Goal: Find specific page/section: Find specific page/section

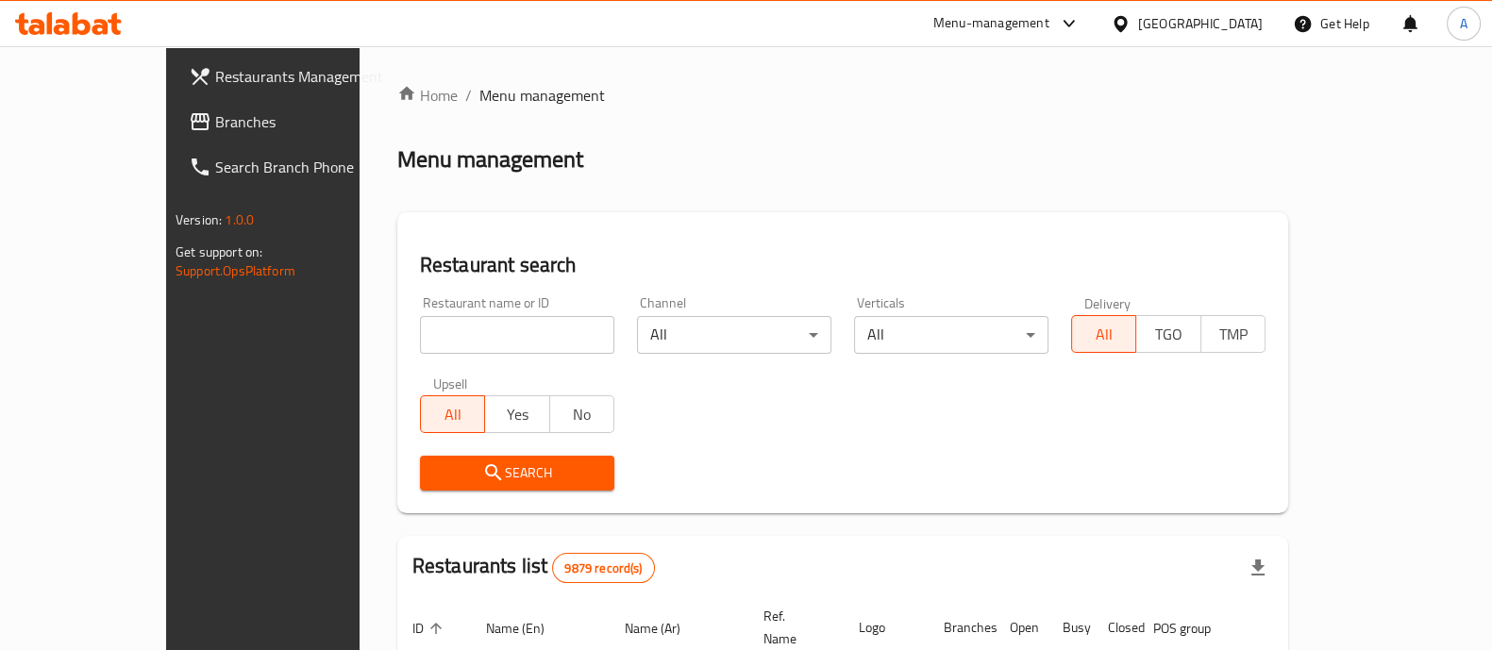
click at [459, 334] on input "search" at bounding box center [517, 335] width 194 height 38
click at [485, 475] on icon "submit" at bounding box center [493, 472] width 16 height 16
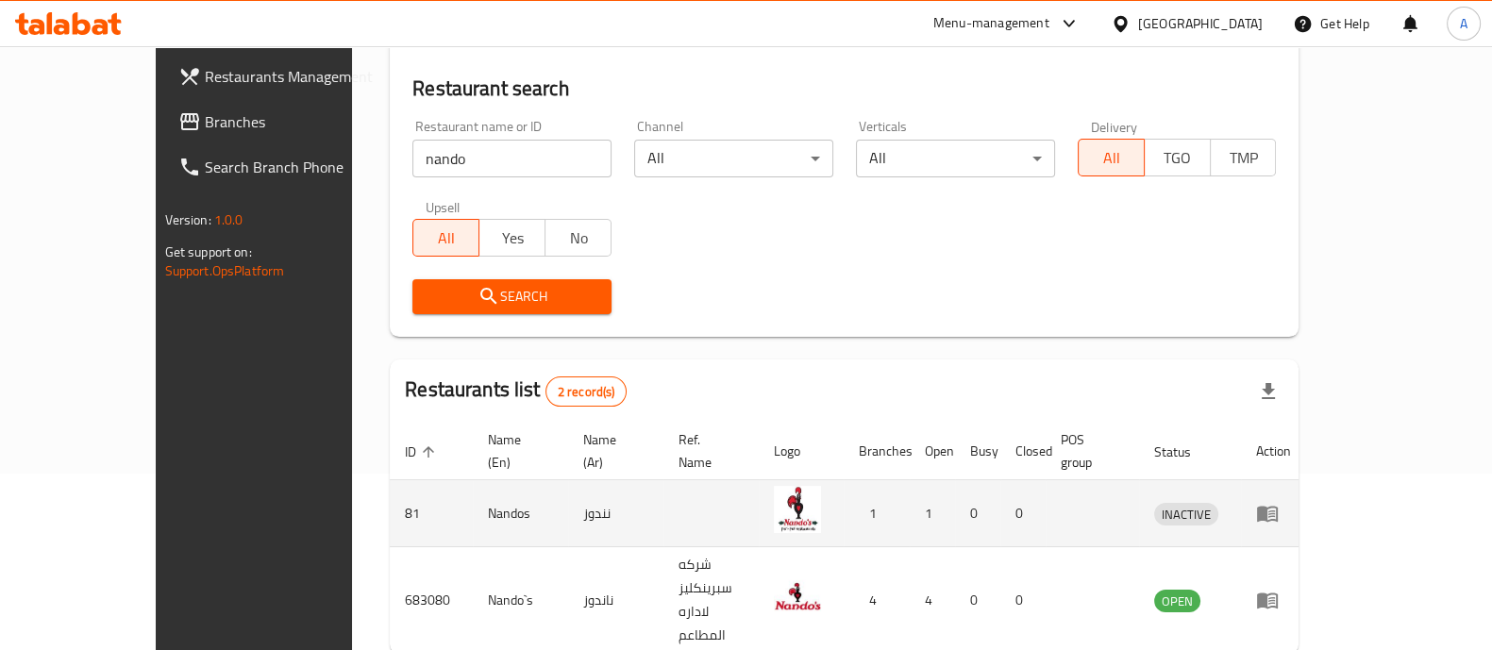
scroll to position [221, 0]
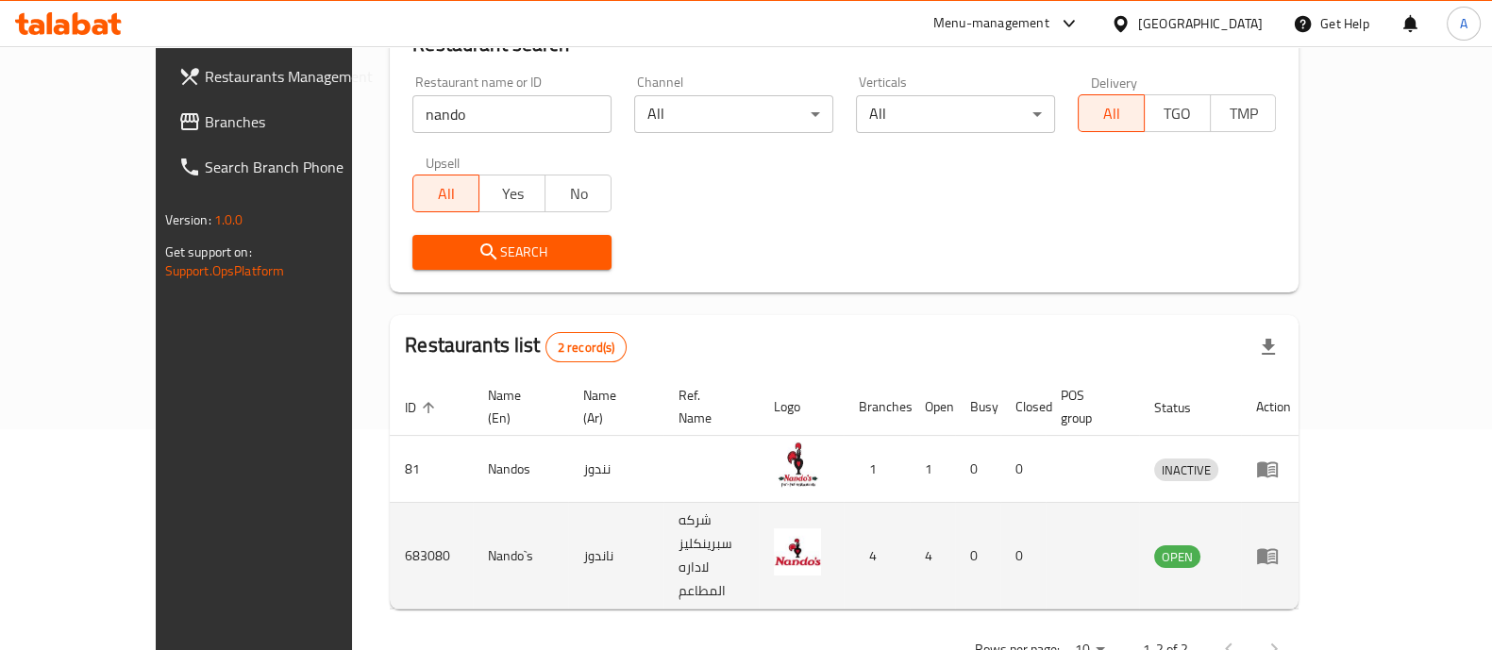
click at [390, 513] on td "683080" at bounding box center [431, 556] width 83 height 107
copy td "683080"
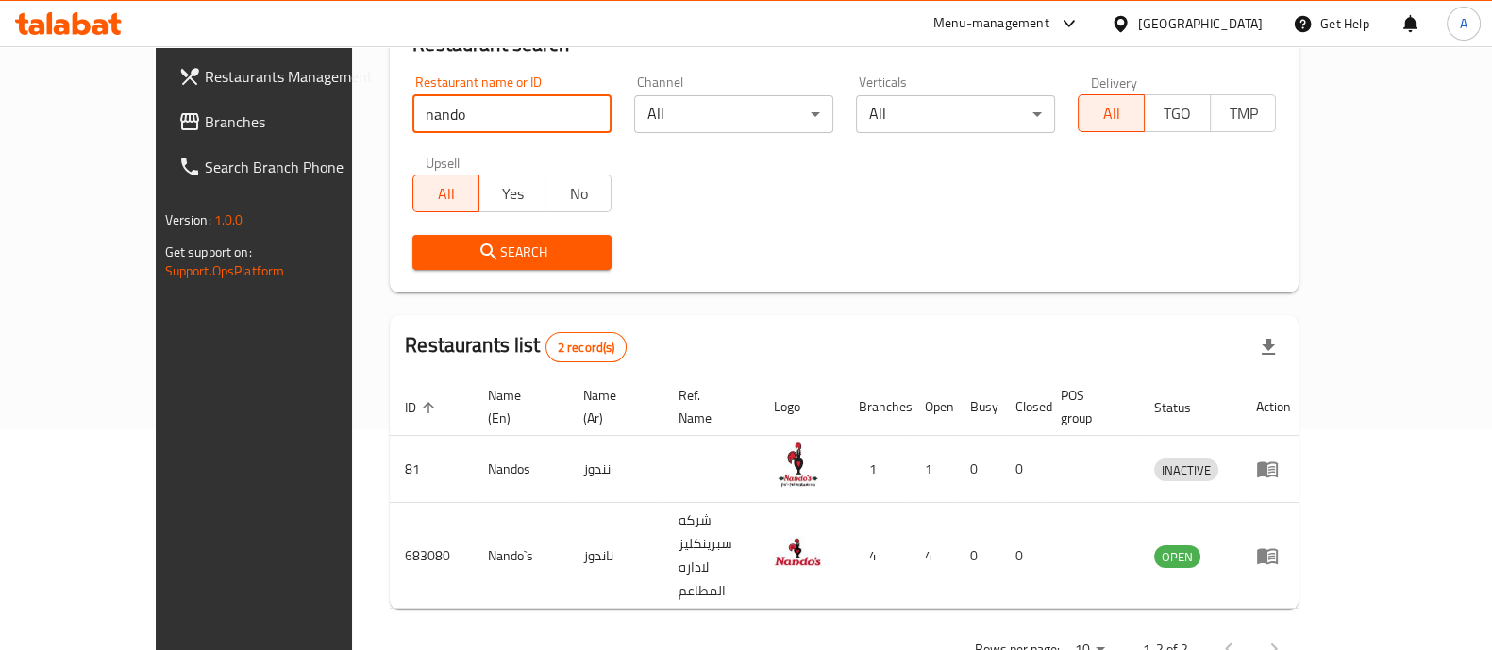
drag, startPoint x: 359, startPoint y: 106, endPoint x: 286, endPoint y: 114, distance: 73.2
click at [390, 114] on div "Restaurant search Restaurant name or ID nando Restaurant name or ID Channel All…" at bounding box center [844, 142] width 909 height 301
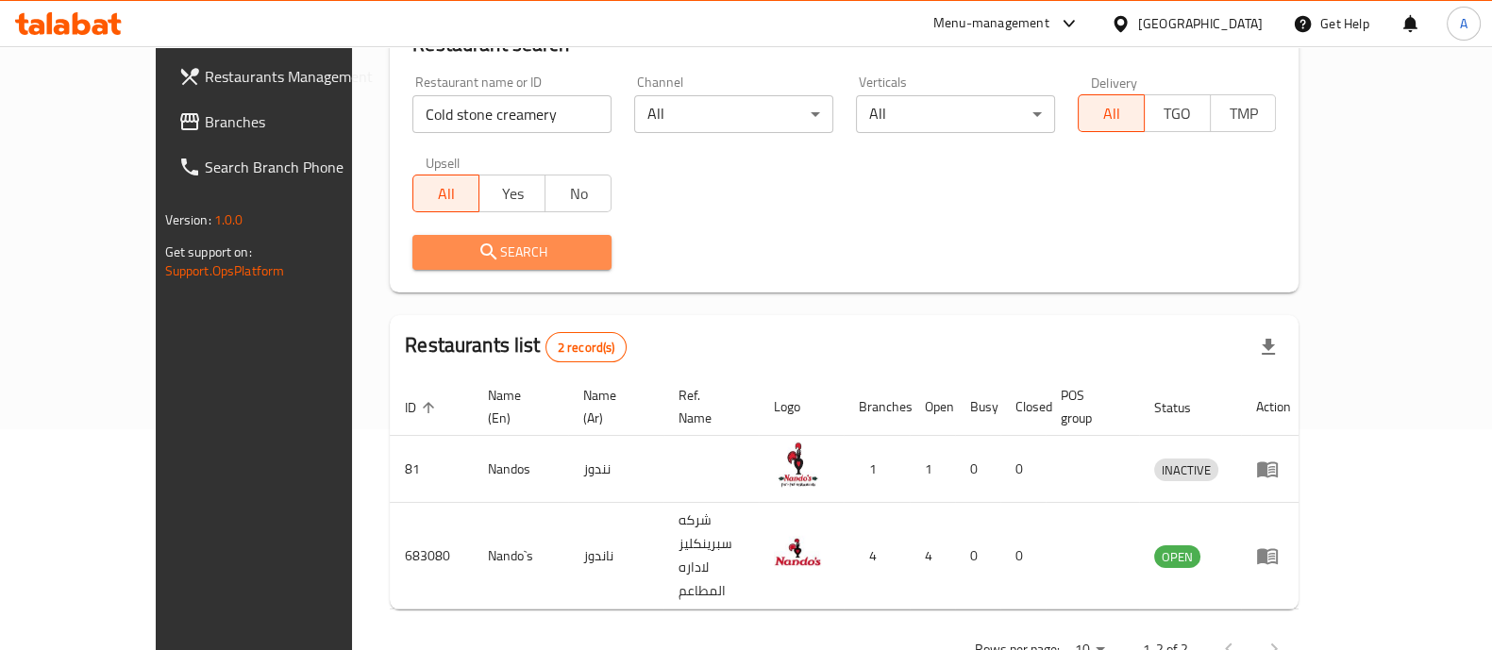
click at [477, 257] on icon "submit" at bounding box center [488, 252] width 23 height 23
click at [415, 248] on div at bounding box center [746, 325] width 1492 height 650
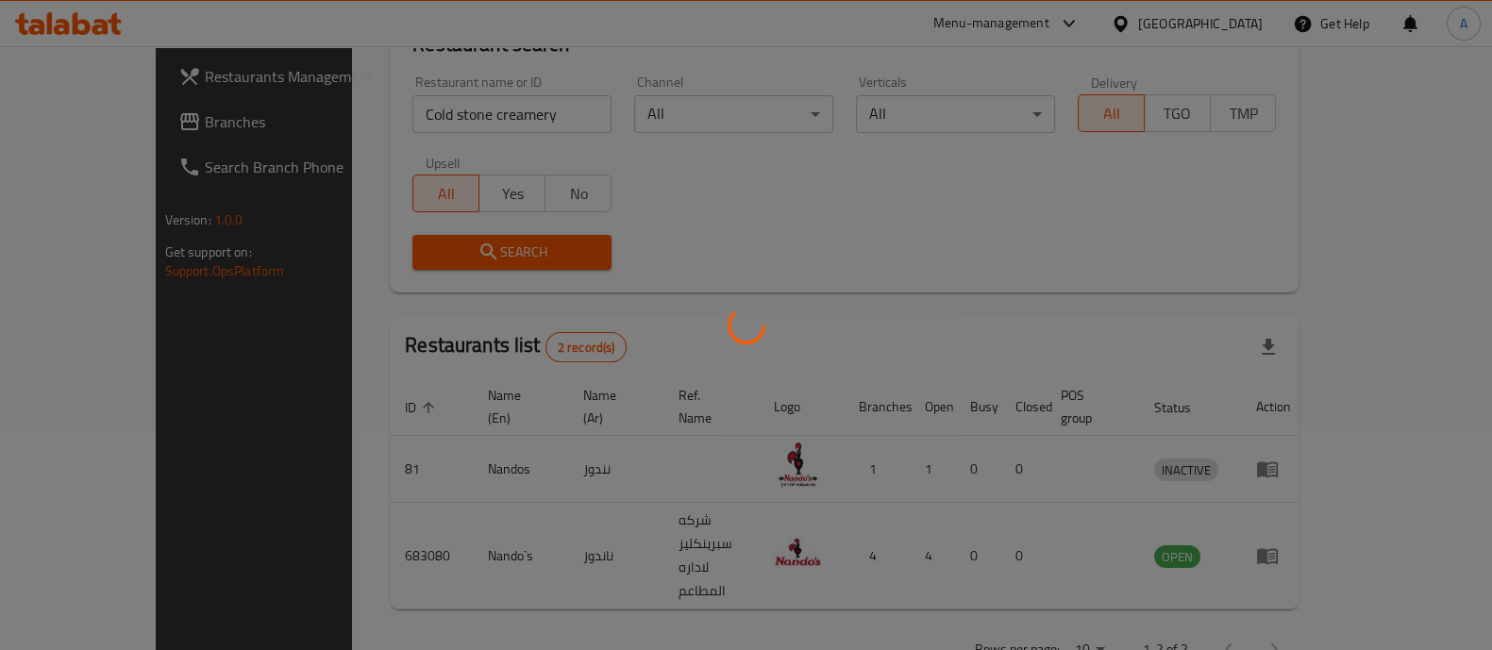
scroll to position [154, 0]
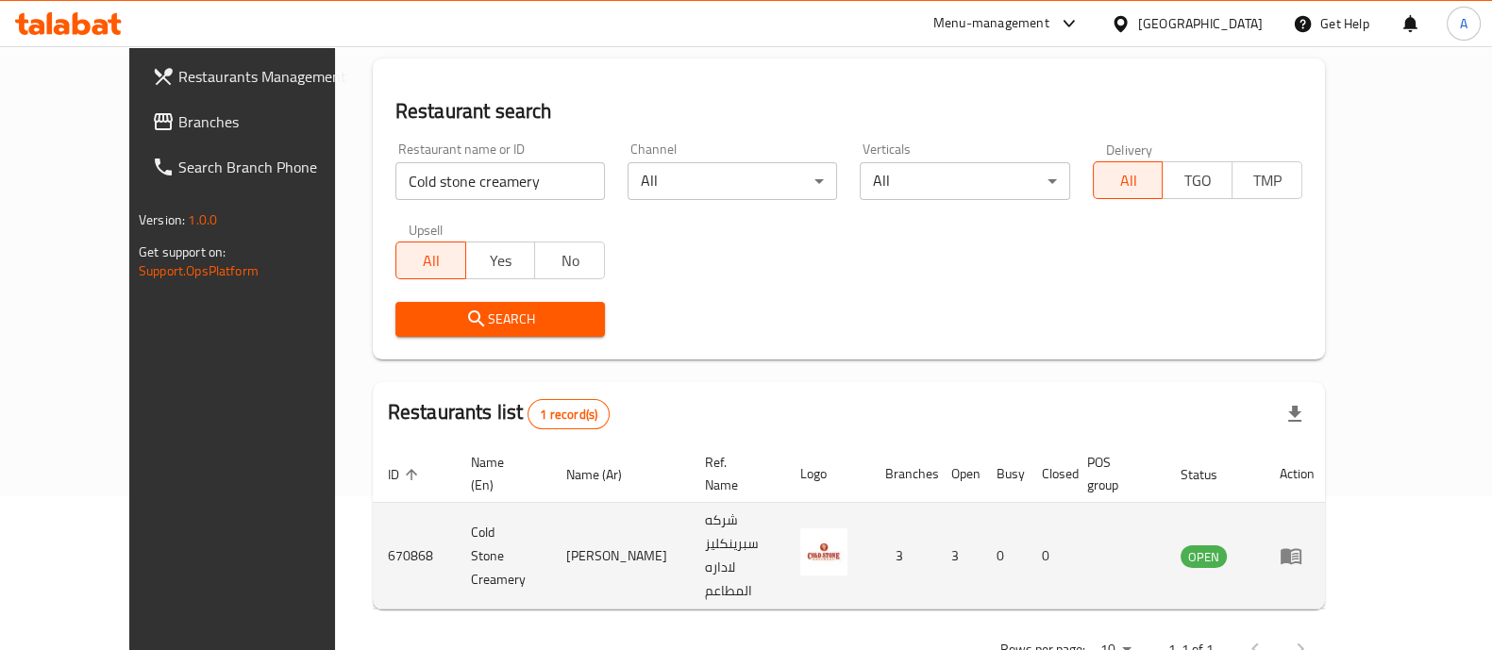
click at [373, 509] on td "670868" at bounding box center [414, 556] width 83 height 107
copy td "670868"
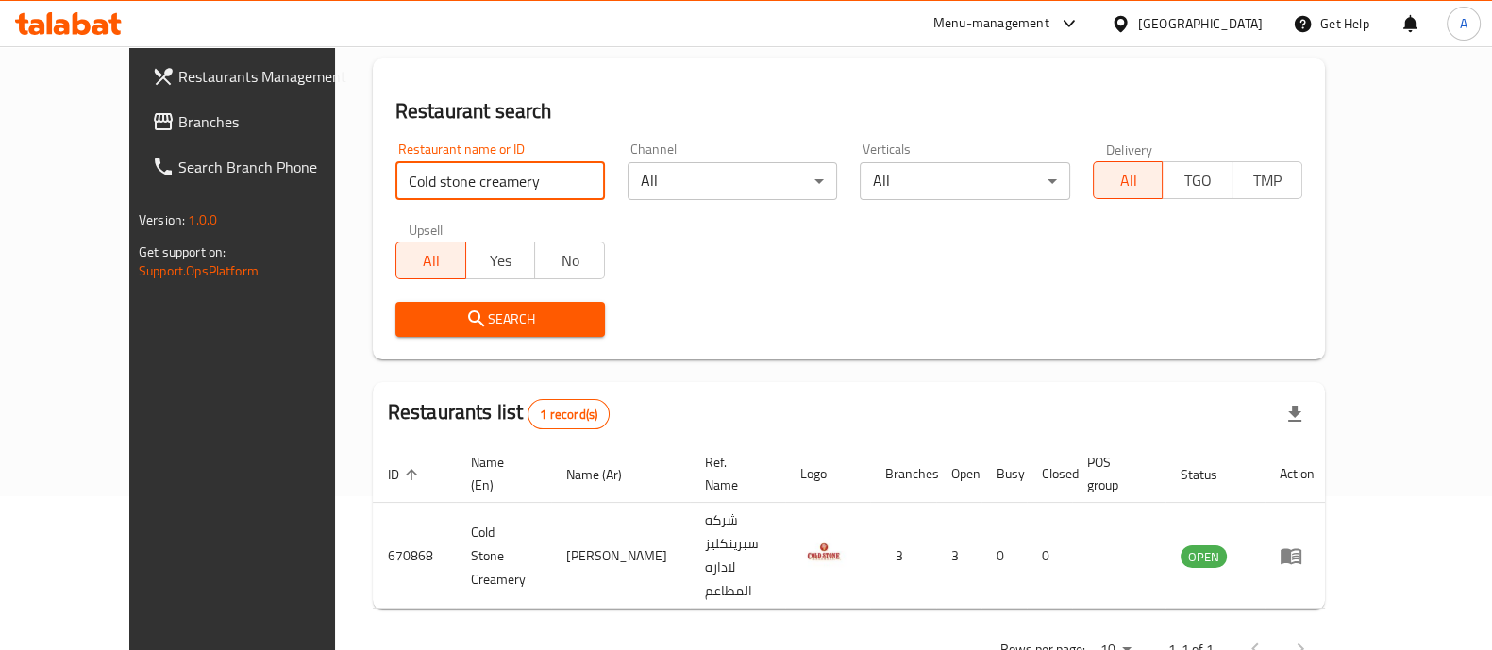
drag, startPoint x: 436, startPoint y: 186, endPoint x: 203, endPoint y: 211, distance: 234.5
click at [203, 211] on div "Restaurants Management Branches Search Branch Phone Version: 1.0.0 Get support …" at bounding box center [745, 301] width 1233 height 819
type input "Jamies Italian"
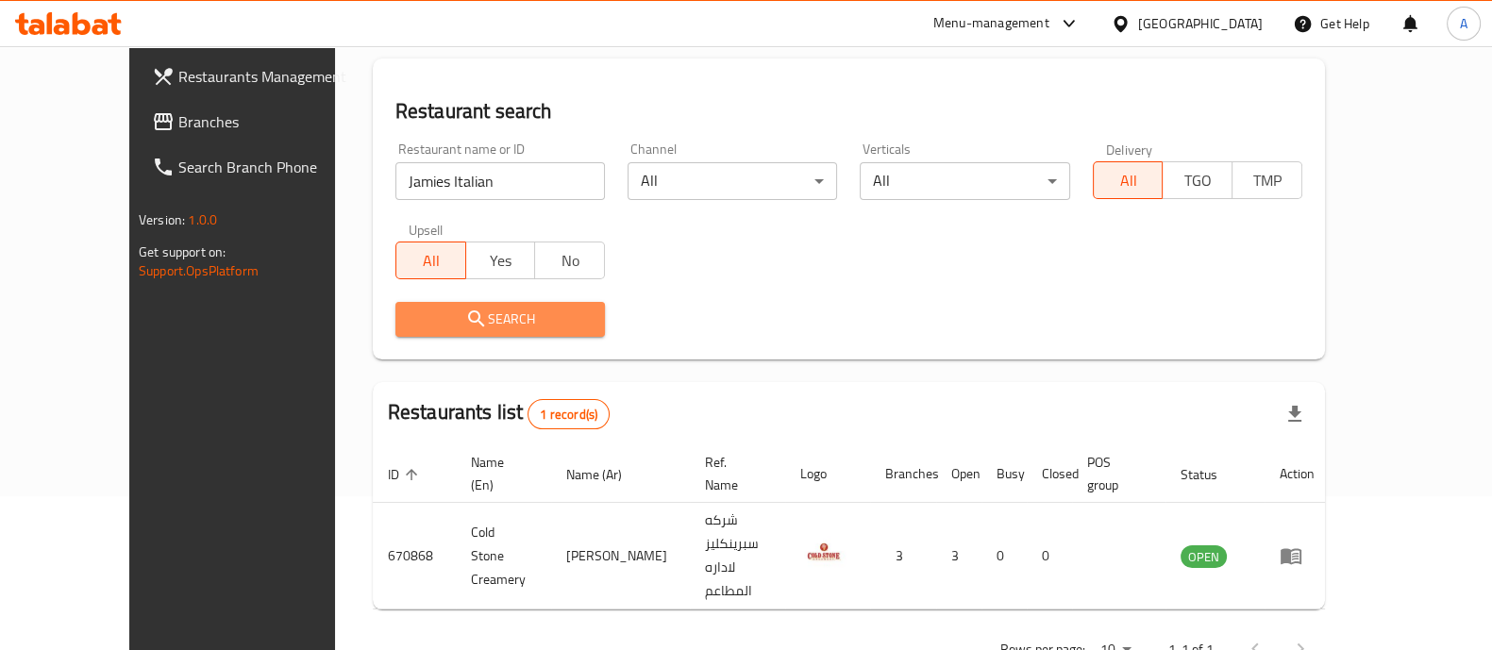
click at [440, 313] on span "Search" at bounding box center [499, 320] width 179 height 24
click at [440, 313] on div at bounding box center [746, 325] width 1492 height 650
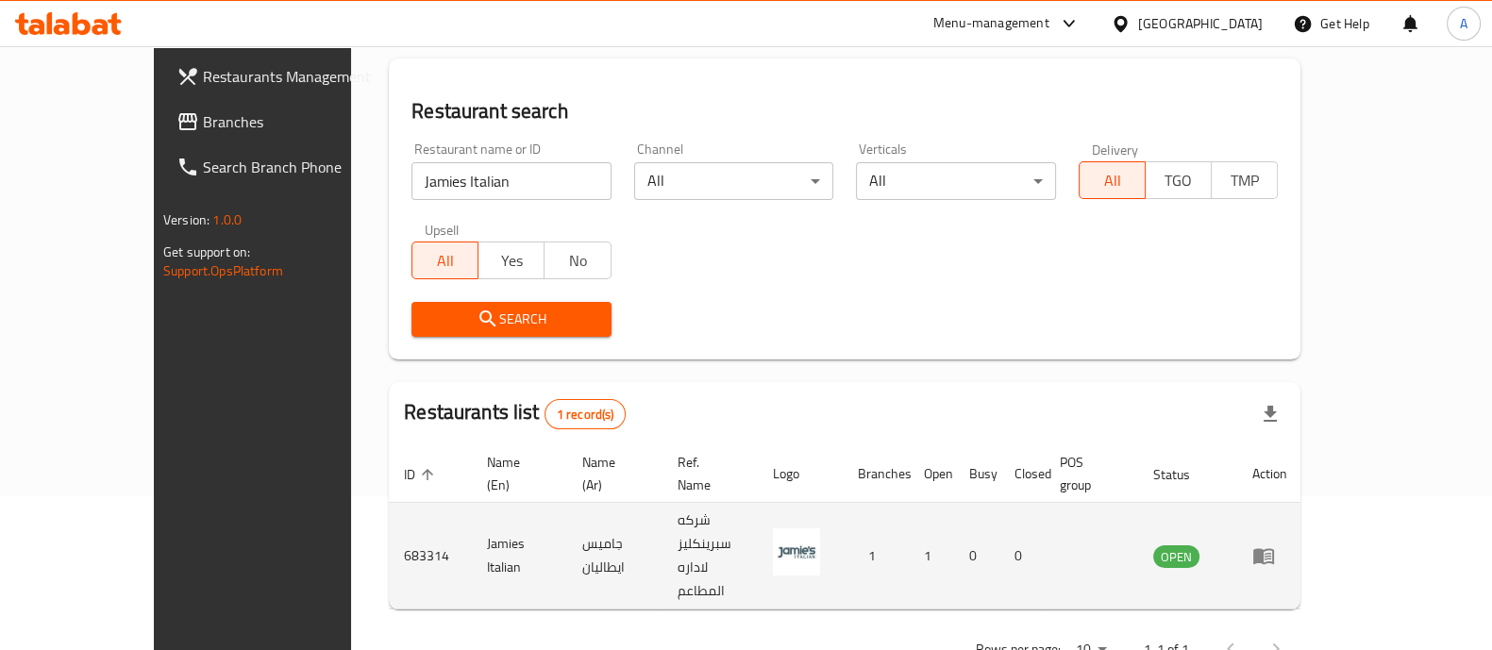
click at [389, 508] on td "683314" at bounding box center [430, 556] width 83 height 107
copy td "683314"
